Goal: Check status

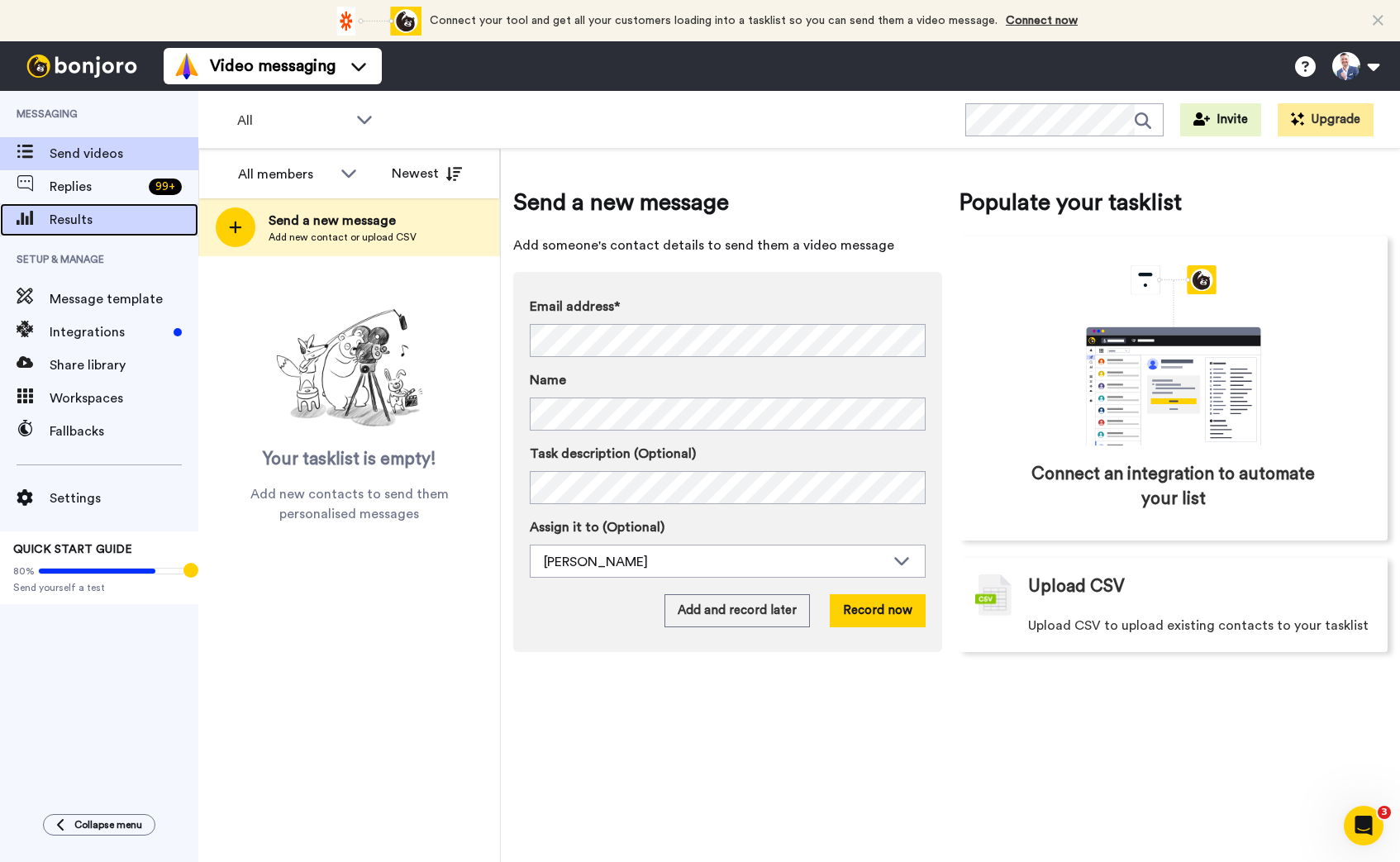
click at [81, 210] on span "Results" at bounding box center [123, 219] width 148 height 20
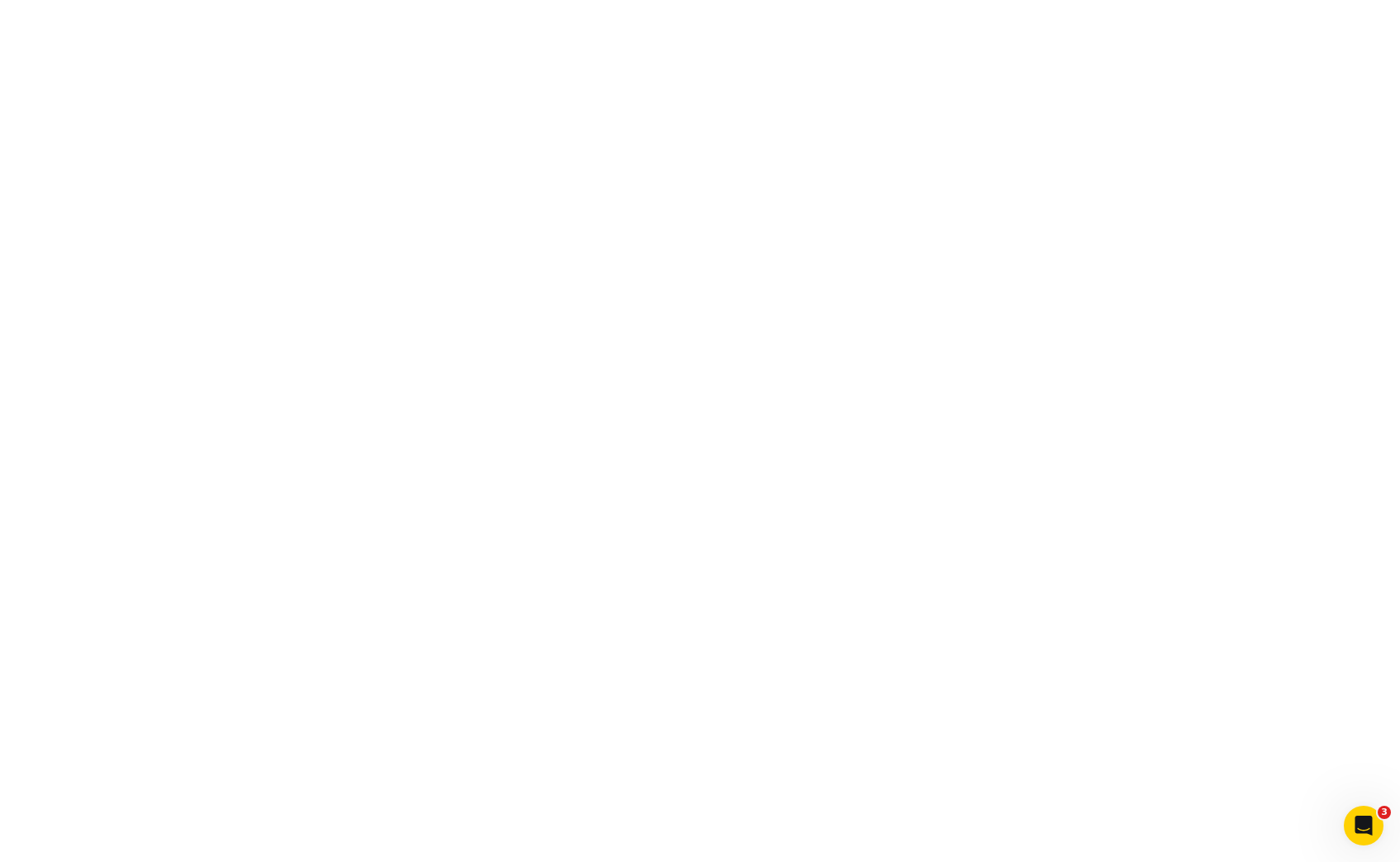
drag, startPoint x: 833, startPoint y: 600, endPoint x: 530, endPoint y: 589, distance: 303.2
copy div "Here is the link to check it out: training.colinboyd.co/sell-from-stage-acceler…"
type textarea "x"
